Goal: Obtain resource: Download file/media

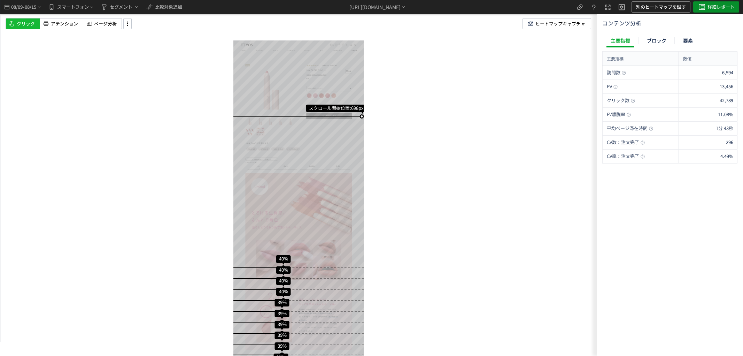
click at [718, 6] on span "詳細レポート" at bounding box center [720, 6] width 27 height 11
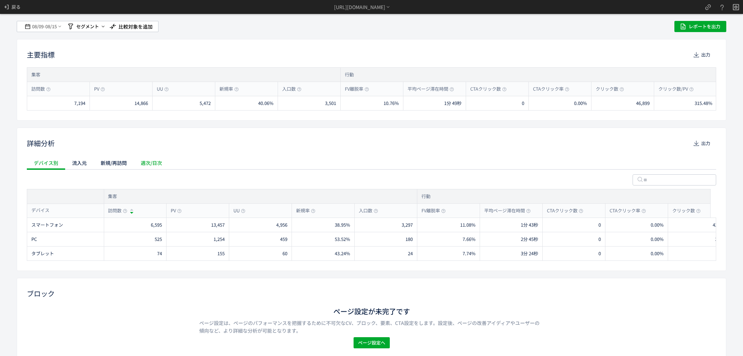
click at [162, 165] on div "週次/日次" at bounding box center [151, 163] width 35 height 14
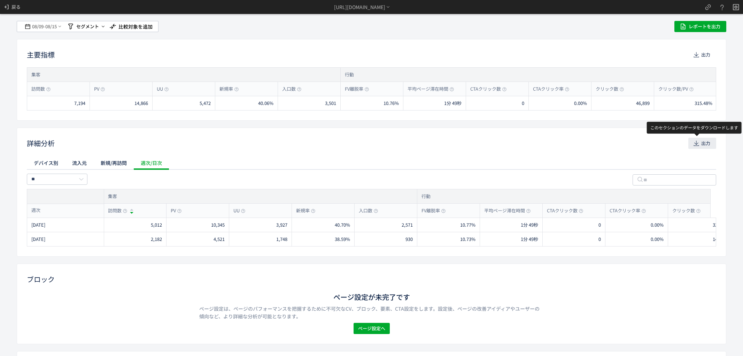
click at [701, 139] on span "出力" at bounding box center [705, 143] width 9 height 11
click at [44, 28] on span "-" at bounding box center [45, 27] width 2 height 14
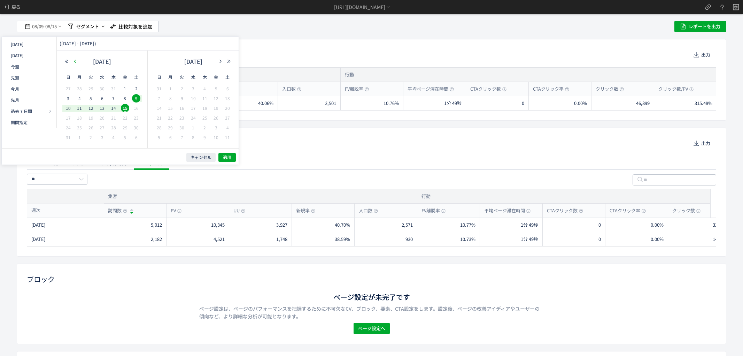
click at [77, 62] on icon "button" at bounding box center [75, 61] width 4 height 4
click at [101, 117] on span "23" at bounding box center [102, 118] width 8 height 8
click at [93, 127] on span "29" at bounding box center [91, 127] width 8 height 8
click at [225, 157] on span "適用" at bounding box center [227, 157] width 8 height 6
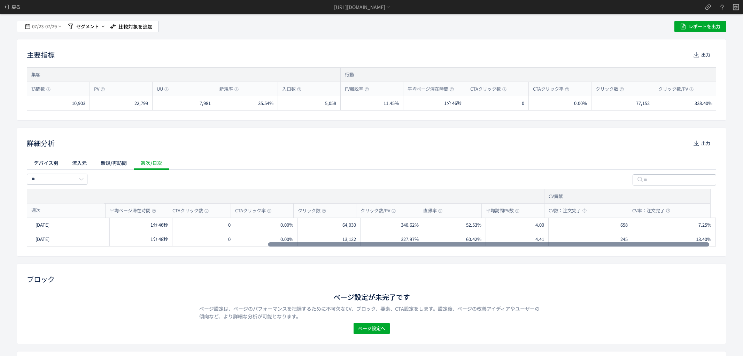
drag, startPoint x: 443, startPoint y: 244, endPoint x: 730, endPoint y: 246, distance: 286.3
click at [709, 246] on div at bounding box center [488, 244] width 441 height 4
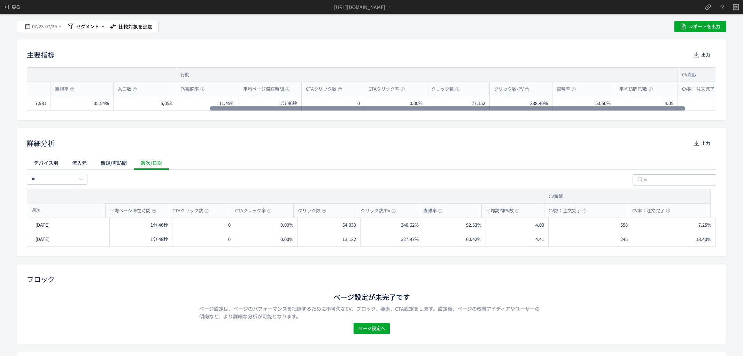
scroll to position [0, 300]
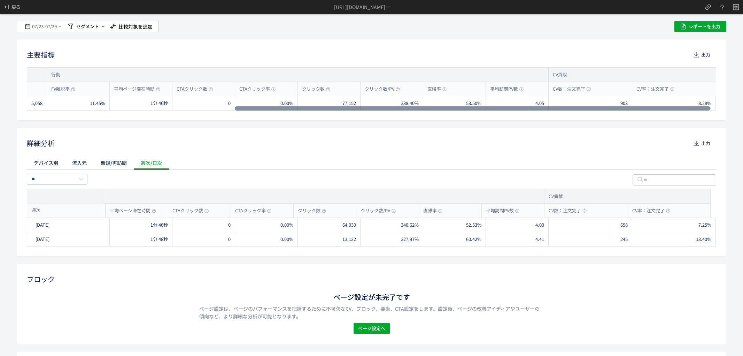
drag, startPoint x: 332, startPoint y: 107, endPoint x: 625, endPoint y: 116, distance: 293.4
click at [625, 110] on div at bounding box center [473, 108] width 476 height 4
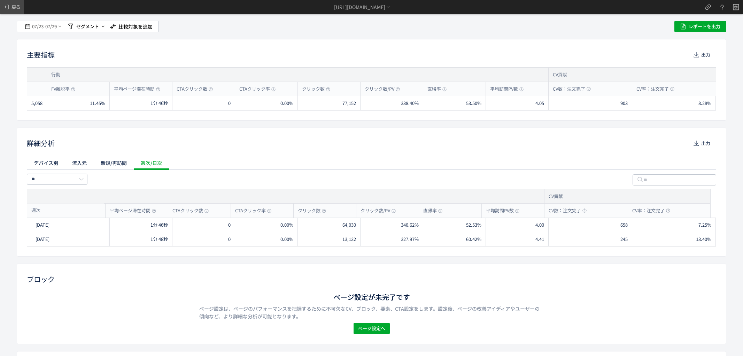
click at [20, 6] on span "戻る" at bounding box center [15, 6] width 9 height 11
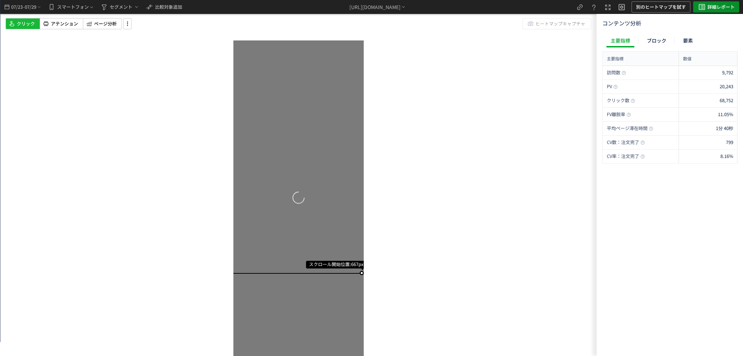
click at [709, 7] on span "詳細レポート" at bounding box center [720, 6] width 27 height 11
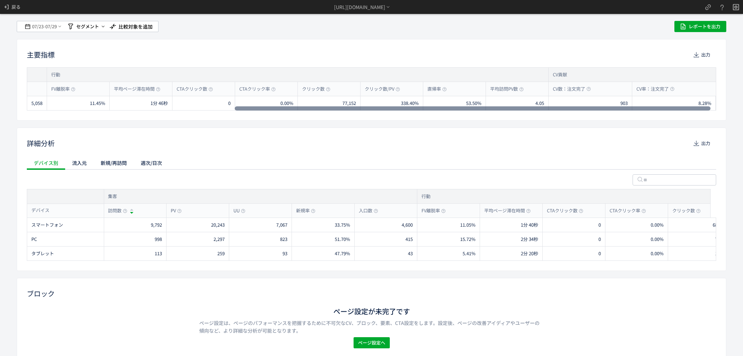
drag, startPoint x: 341, startPoint y: 108, endPoint x: 695, endPoint y: 93, distance: 353.8
click at [695, 106] on div at bounding box center [473, 108] width 476 height 4
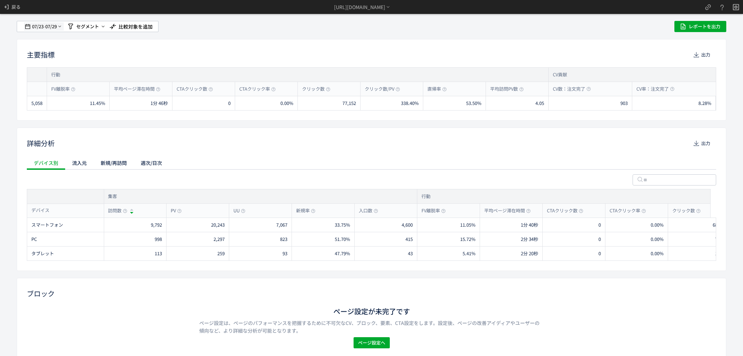
click at [46, 26] on span "07/29" at bounding box center [51, 27] width 12 height 14
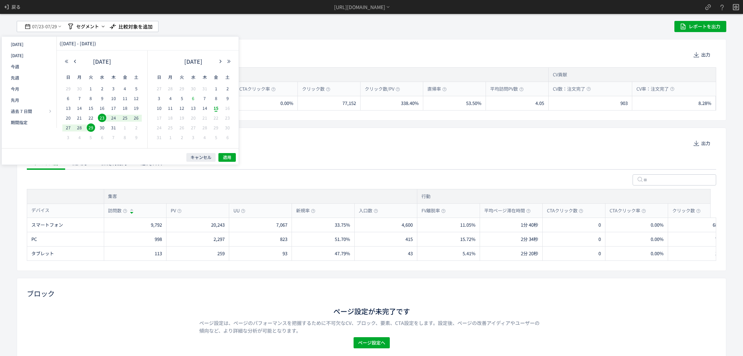
click at [194, 98] on span "6" at bounding box center [193, 98] width 8 height 8
click at [182, 106] on span "12" at bounding box center [182, 108] width 8 height 8
click at [226, 152] on div "キャンセル 適用" at bounding box center [120, 156] width 237 height 16
click at [226, 156] on span "適用" at bounding box center [227, 157] width 8 height 6
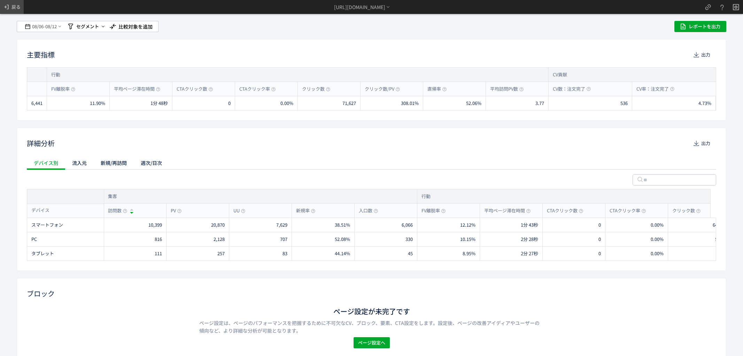
click at [14, 8] on span "戻る" at bounding box center [15, 6] width 9 height 11
